Goal: Transaction & Acquisition: Purchase product/service

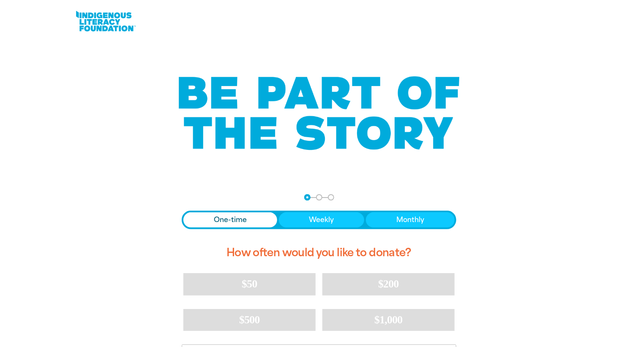
click at [220, 222] on span "One-time" at bounding box center [230, 220] width 33 height 10
click at [611, 249] on div at bounding box center [319, 316] width 638 height 264
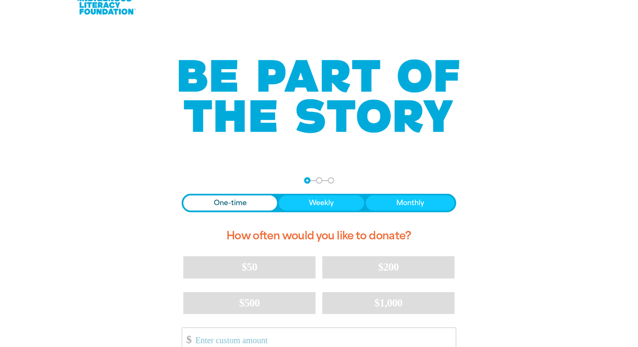
scroll to position [68, 0]
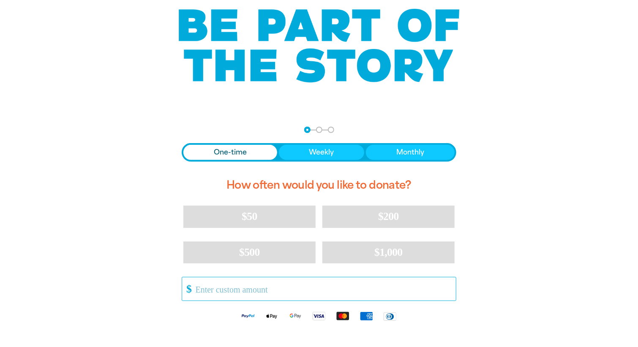
click at [193, 291] on input "Other Amount" at bounding box center [323, 288] width 266 height 23
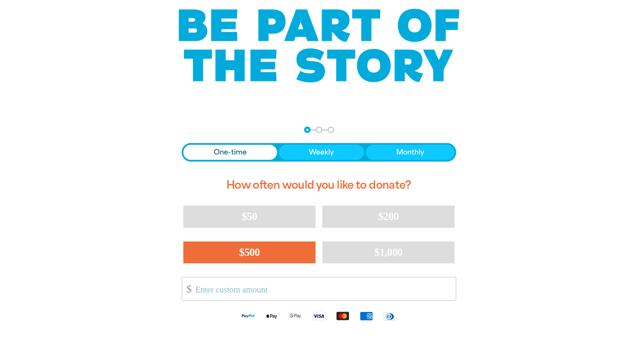
type input "150.00"
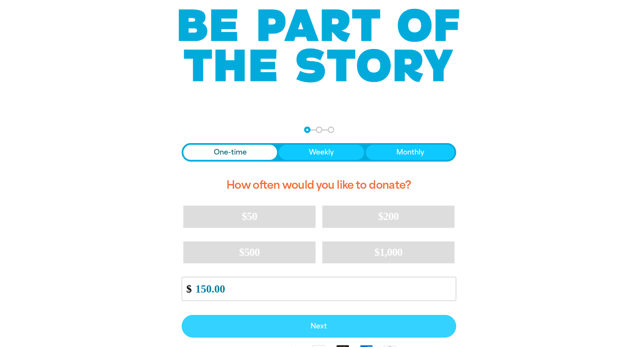
click at [305, 327] on span "Next" at bounding box center [319, 326] width 256 height 7
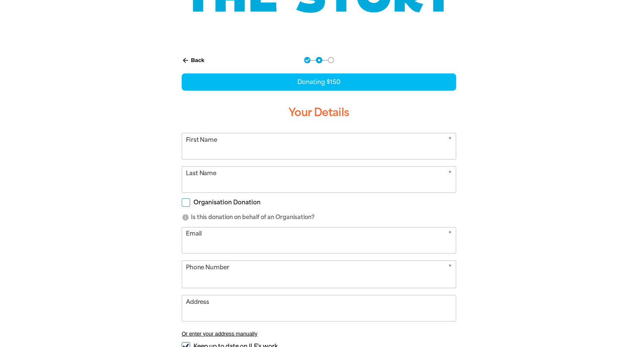
select select "AU"
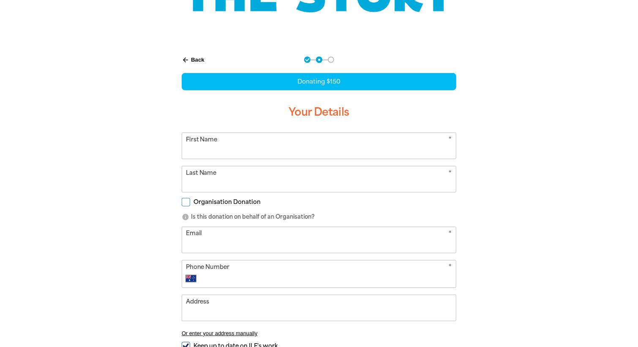
click at [209, 144] on input "First Name" at bounding box center [319, 146] width 274 height 26
type input "[PERSON_NAME]"
type input "chaousis"
type input "[EMAIL_ADDRESS][DOMAIN_NAME]"
type input "0430 339 844"
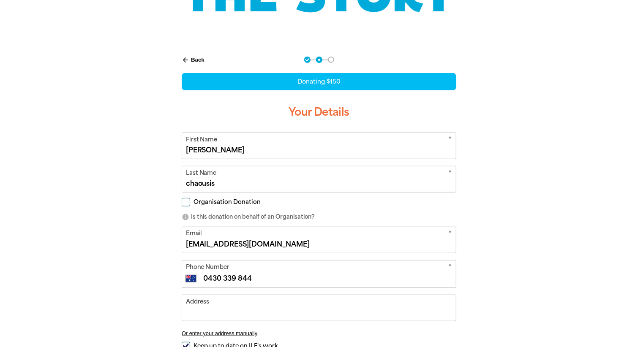
type input "[STREET_ADDRESS][PERSON_NAME]"
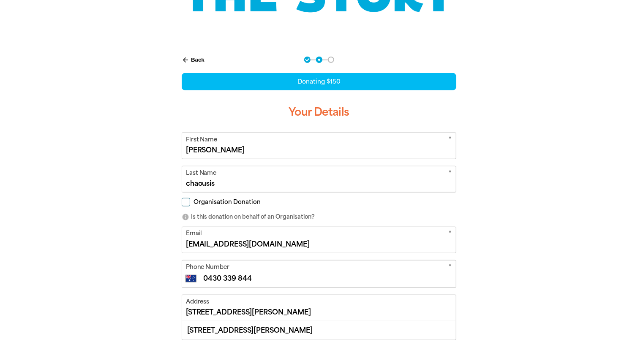
click at [143, 161] on div "arrow_back Back Step 1 Step 2 Step 3 Donating $150 Your Details * First Name [P…" at bounding box center [318, 251] width 507 height 411
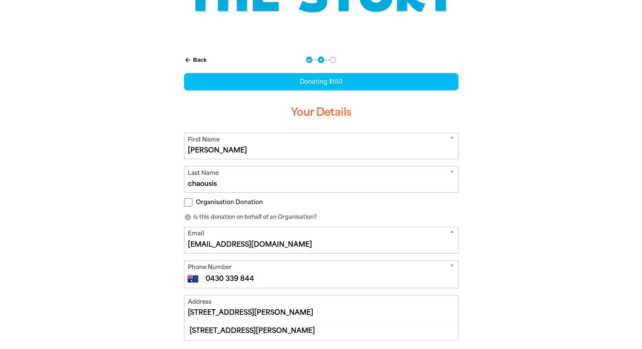
scroll to position [443, 0]
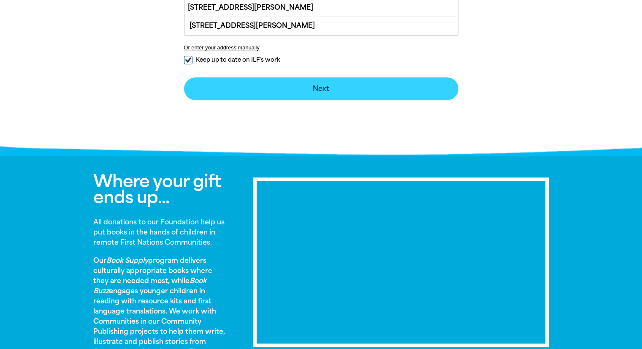
click at [390, 87] on button "Next chevron_right" at bounding box center [321, 88] width 274 height 23
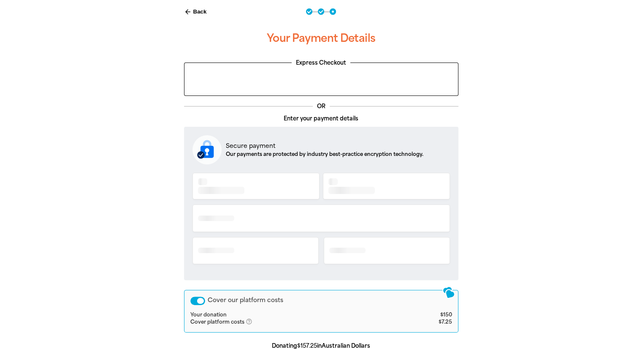
scroll to position [173, 0]
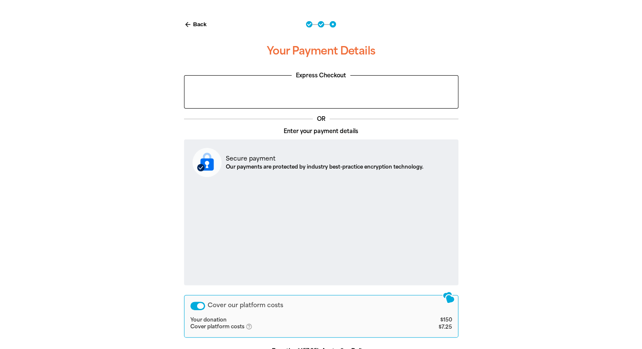
click at [339, 302] on div "Cover our platform costs" at bounding box center [321, 305] width 262 height 8
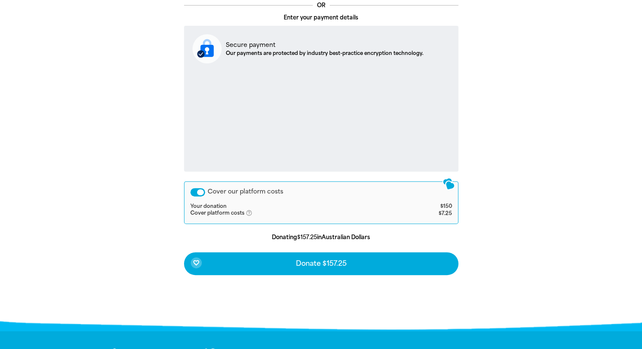
scroll to position [291, 0]
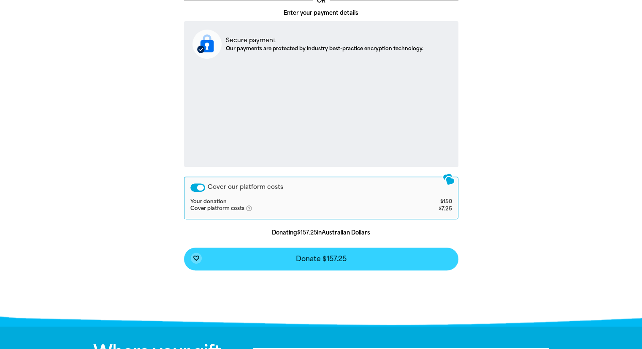
click at [380, 258] on button "favorite_border Donate $157.25" at bounding box center [321, 258] width 274 height 23
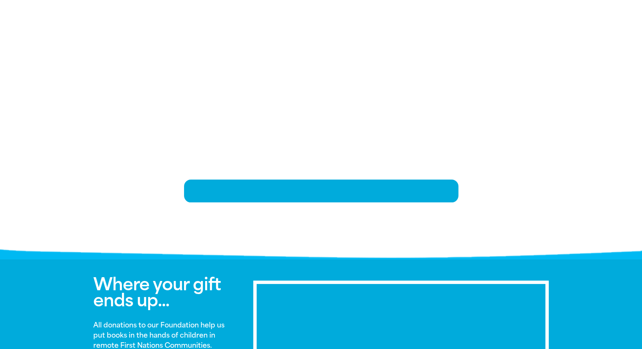
scroll to position [173, 0]
